Goal: Task Accomplishment & Management: Use online tool/utility

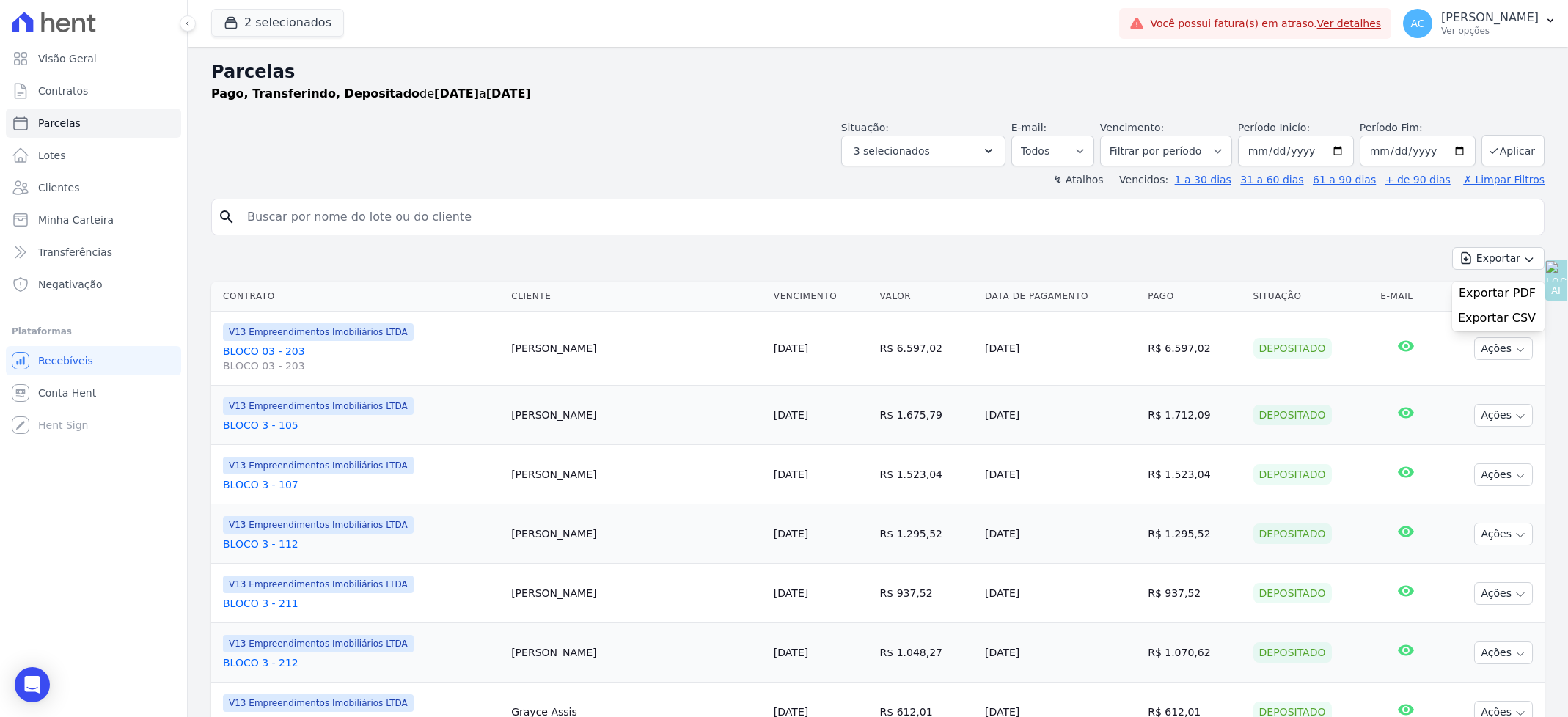
select select
click at [1499, 145] on button "Aplicar" at bounding box center [1513, 151] width 63 height 31
select select
click at [305, 20] on button "2 selecionados" at bounding box center [278, 22] width 133 height 28
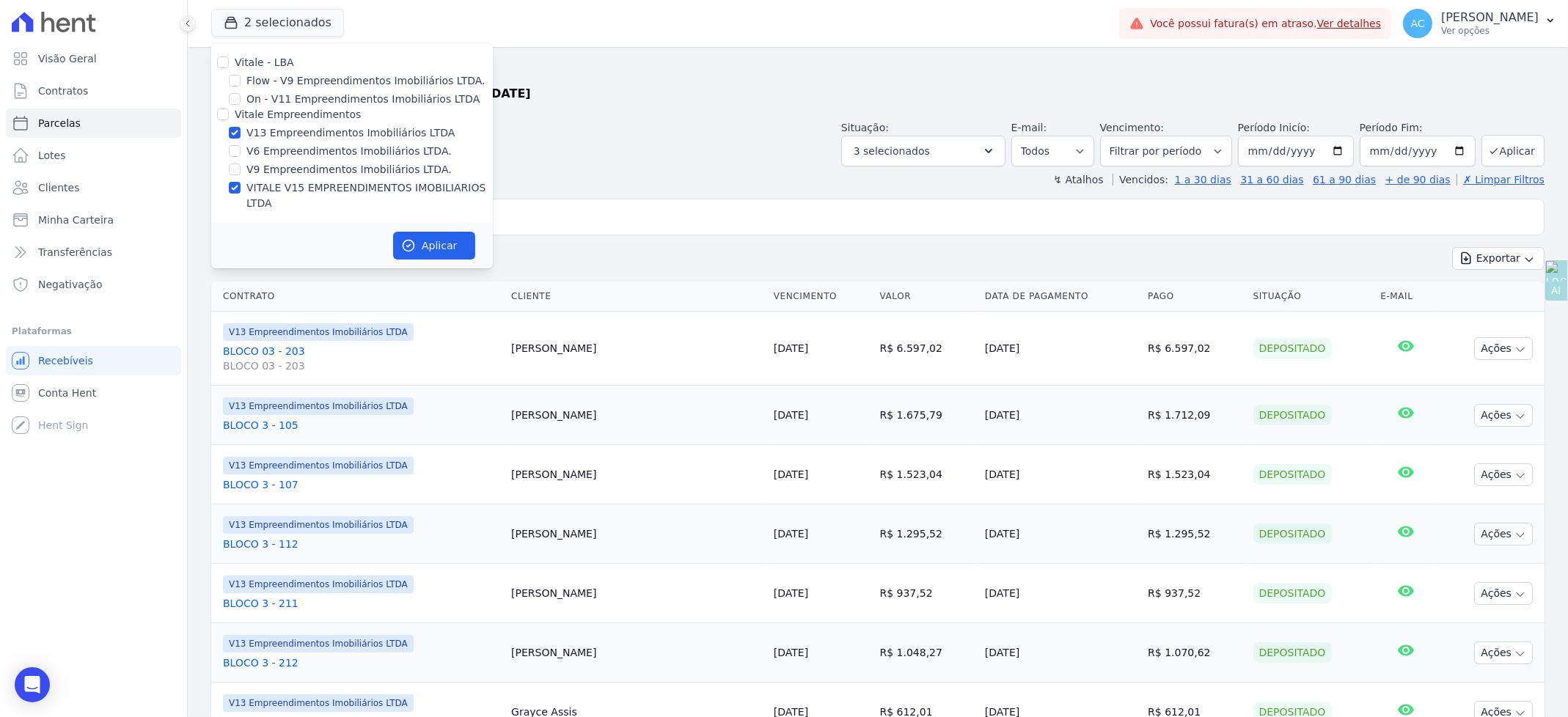
drag, startPoint x: 657, startPoint y: 112, endPoint x: 671, endPoint y: 109, distance: 14.3
click at [659, 112] on div "Parcelas Pago, Transferindo, Depositado de [DATE] a [DATE]" at bounding box center [878, 86] width 1334 height 56
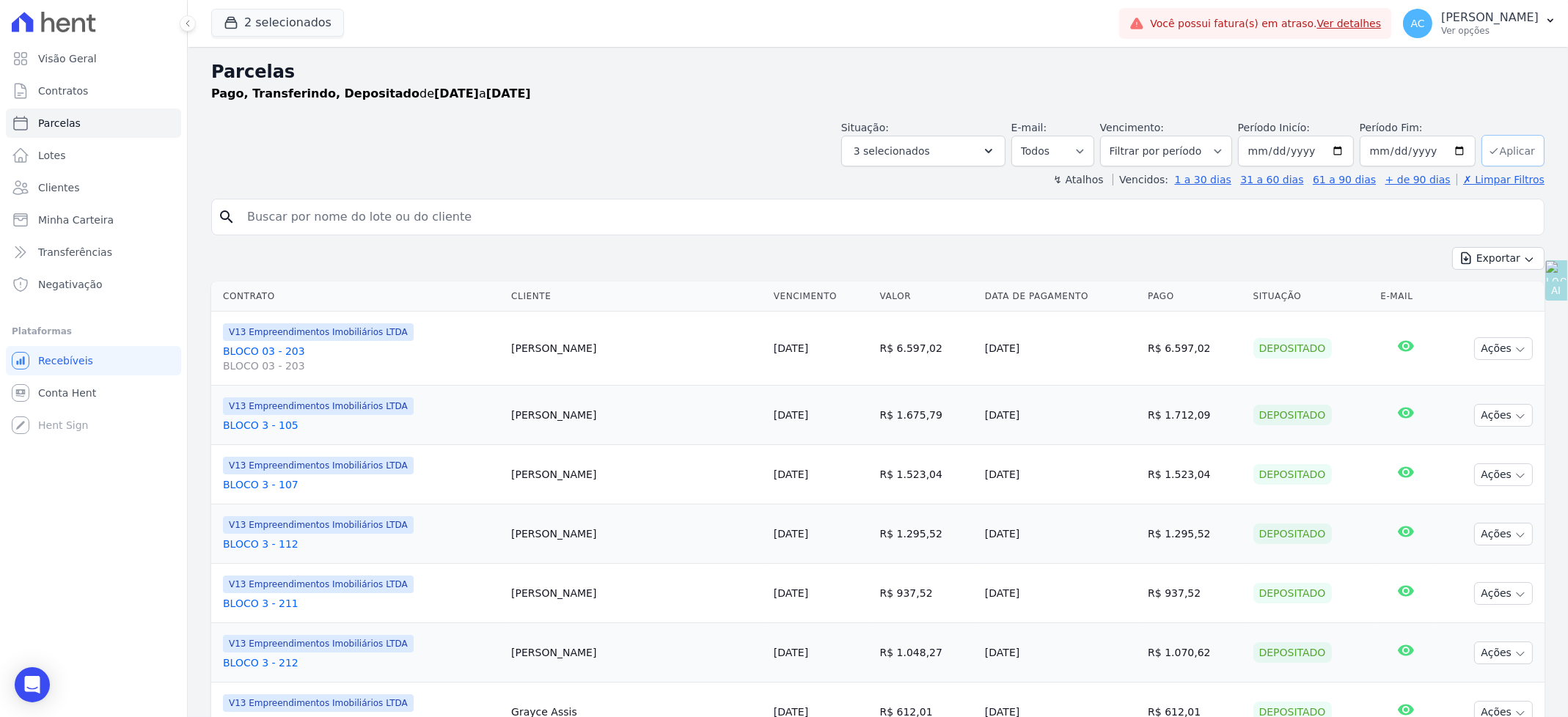
click at [1506, 148] on button "Aplicar" at bounding box center [1513, 151] width 63 height 31
select select
click at [1502, 264] on button "Exportar" at bounding box center [1499, 258] width 93 height 23
click at [1482, 318] on span "Exportar CSV" at bounding box center [1496, 318] width 78 height 15
